Goal: Task Accomplishment & Management: Manage account settings

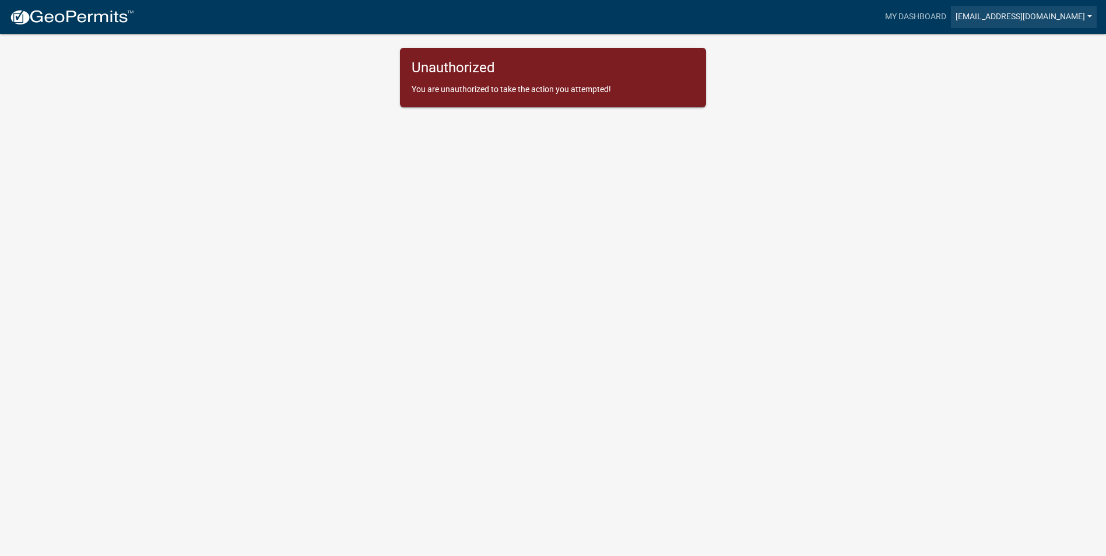
click at [1089, 19] on link "[EMAIL_ADDRESS][DOMAIN_NAME]" at bounding box center [1024, 17] width 146 height 22
click at [1034, 91] on link "Logout" at bounding box center [1049, 86] width 93 height 28
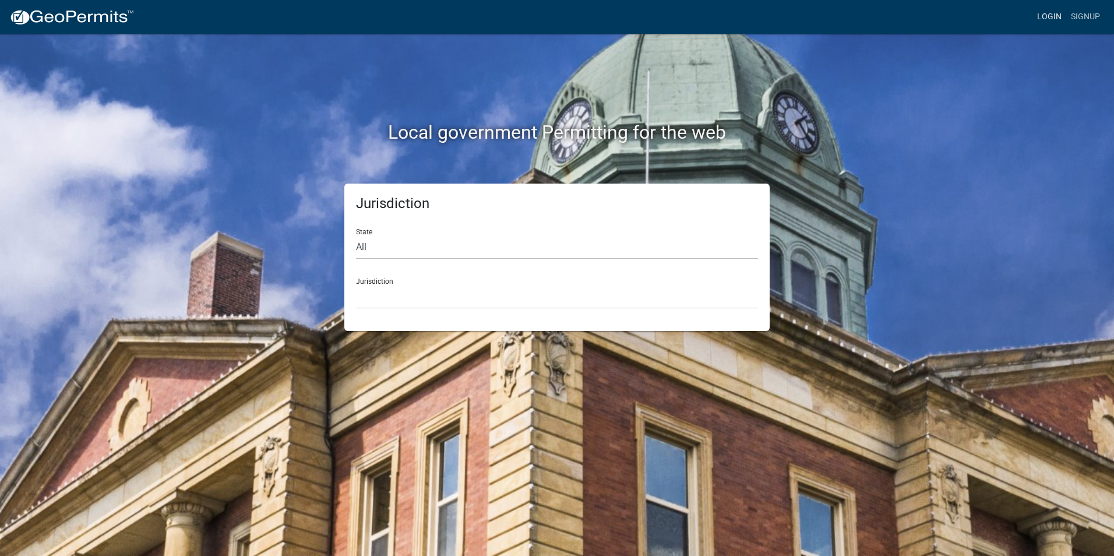
click at [1055, 9] on link "Login" at bounding box center [1050, 17] width 34 height 22
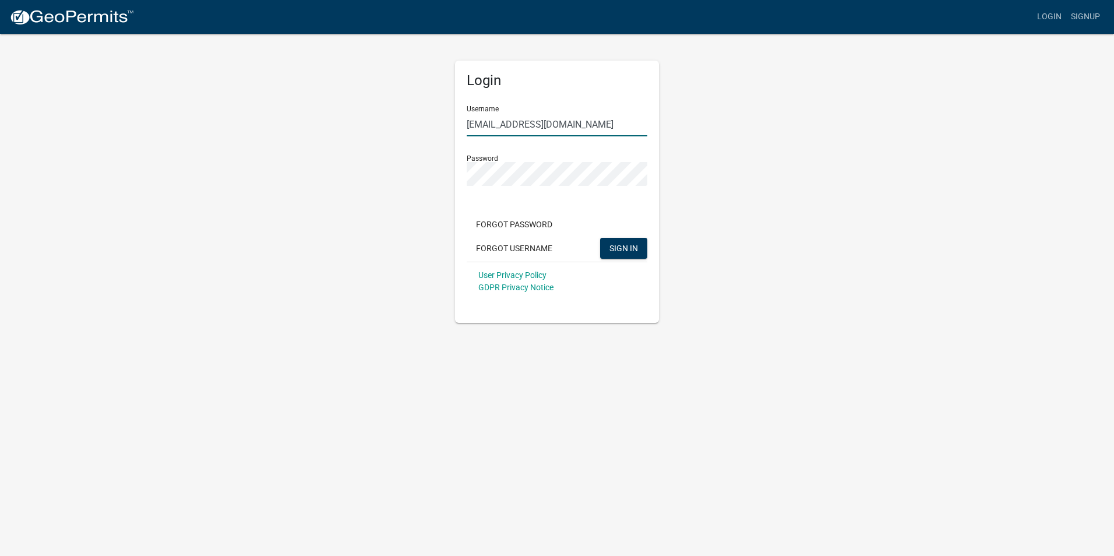
click at [483, 120] on input "[EMAIL_ADDRESS][DOMAIN_NAME]" at bounding box center [557, 124] width 181 height 24
type input "kgrand"
click at [618, 248] on span "SIGN IN" at bounding box center [624, 247] width 29 height 9
